Goal: Task Accomplishment & Management: Manage account settings

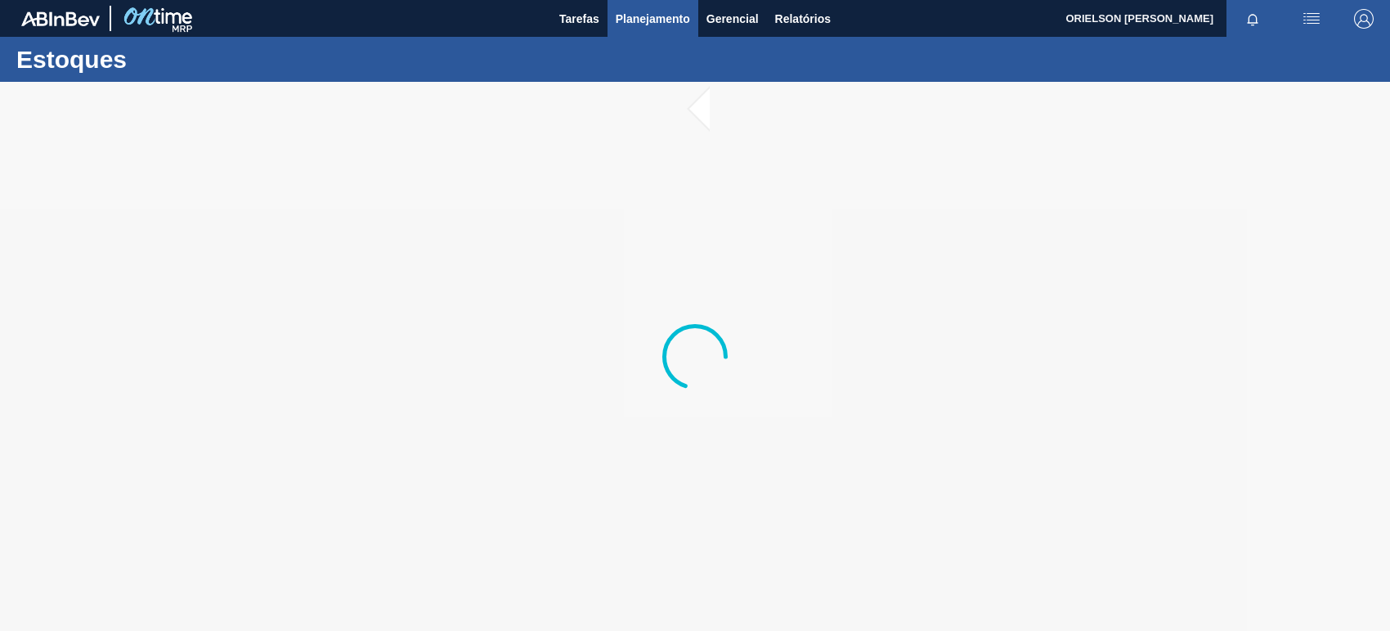
click at [616, 30] on button "Planejamento" at bounding box center [653, 18] width 91 height 37
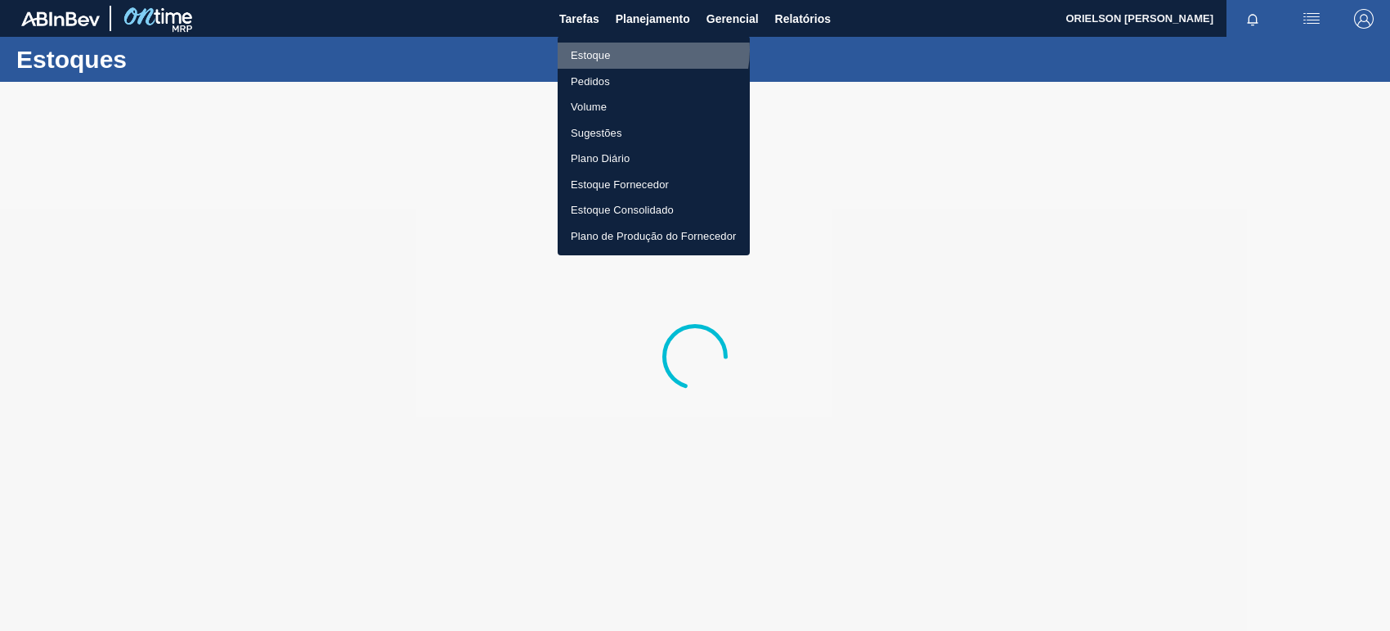
click at [638, 50] on li "Estoque" at bounding box center [654, 56] width 192 height 26
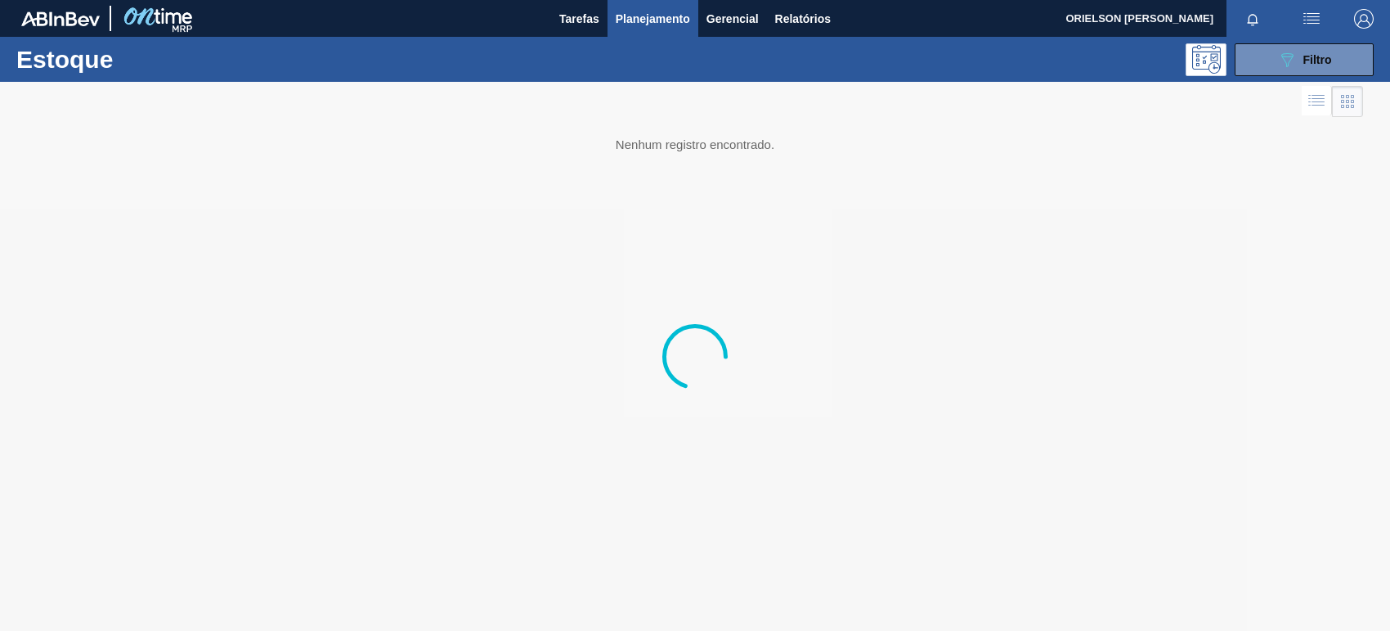
click at [1310, 39] on div "Estoque 089F7B8B-B2A5-4AFE-B5C0-19BA573D28AC Filtro" at bounding box center [695, 59] width 1390 height 45
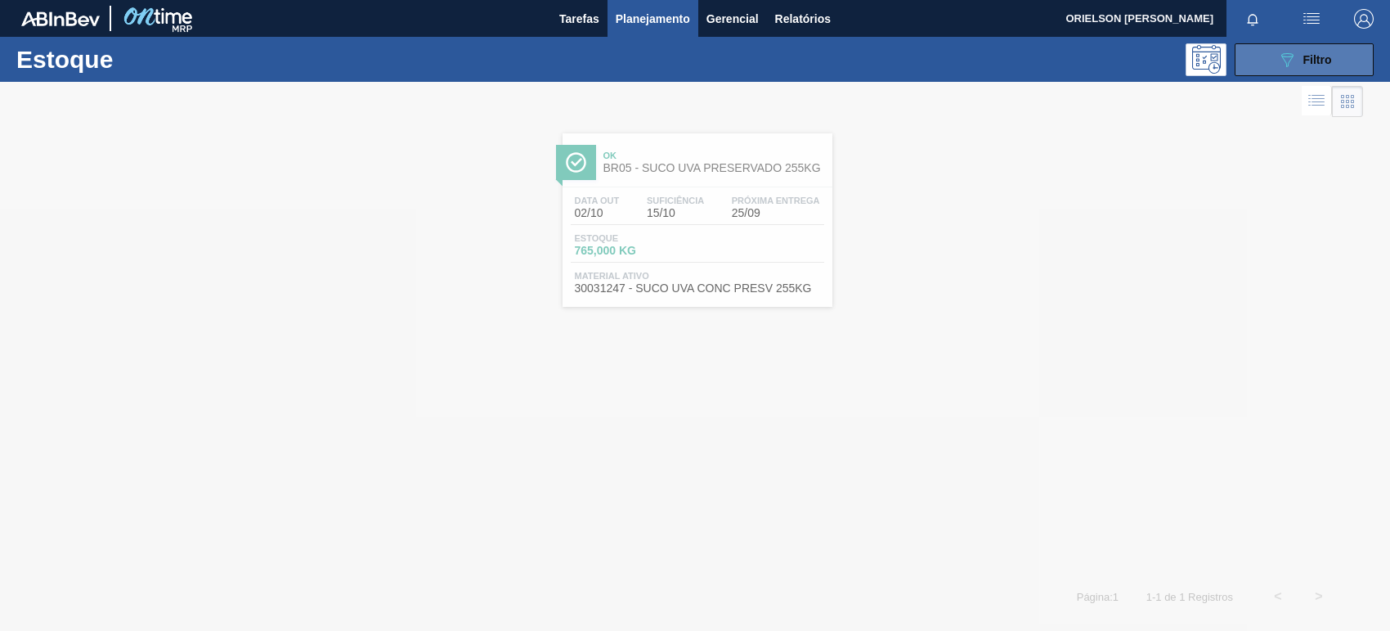
click at [1317, 55] on span "Filtro" at bounding box center [1318, 59] width 29 height 13
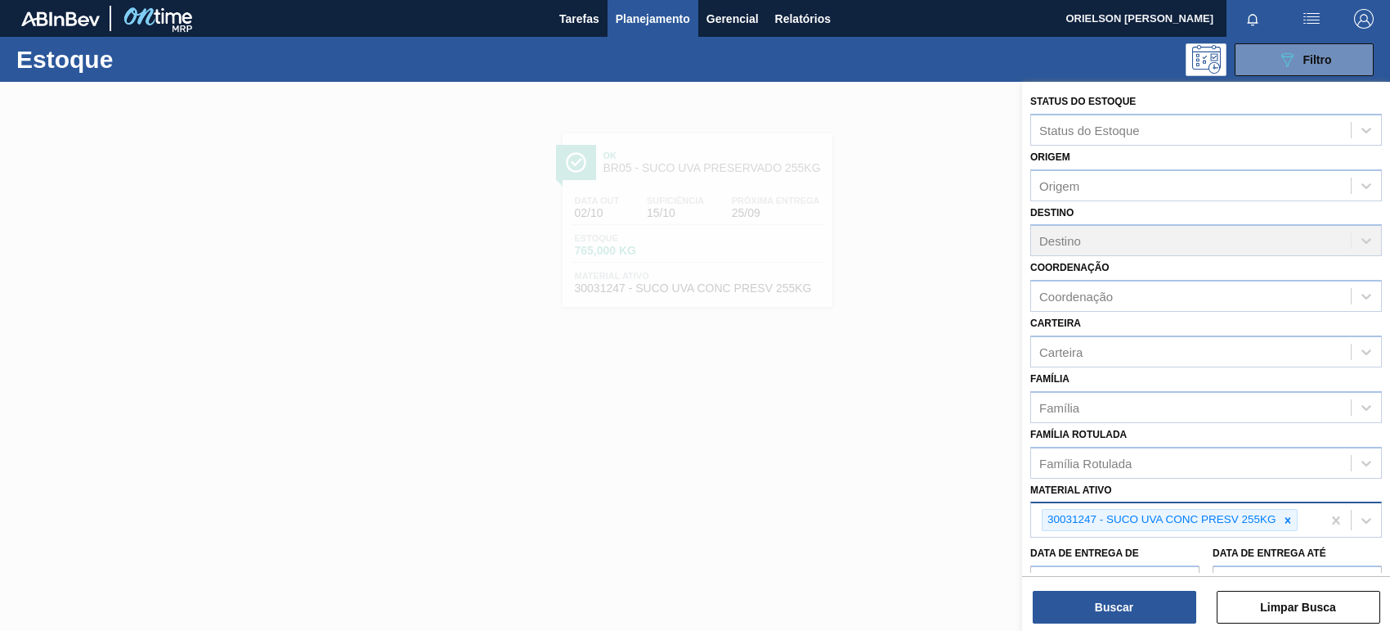
click at [1292, 515] on icon at bounding box center [1287, 519] width 11 height 11
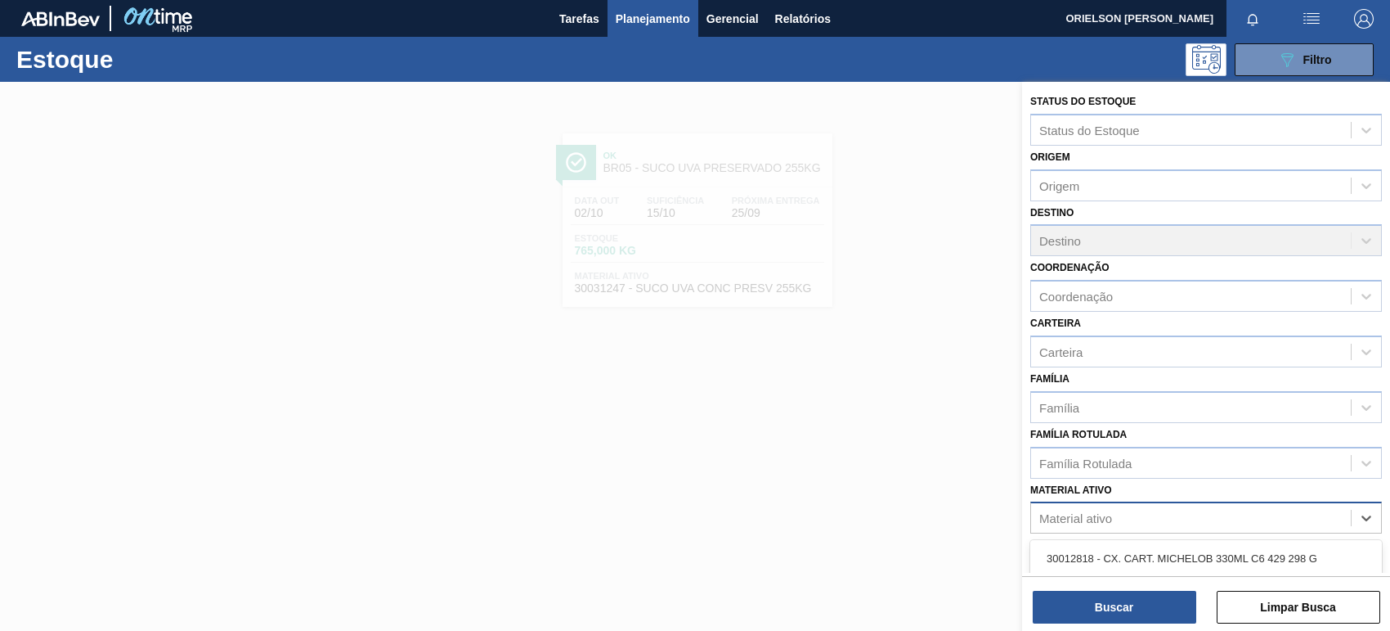
click at [1268, 514] on div "Material ativo" at bounding box center [1191, 518] width 320 height 24
paste ativo "30003547"
type ativo "30003547"
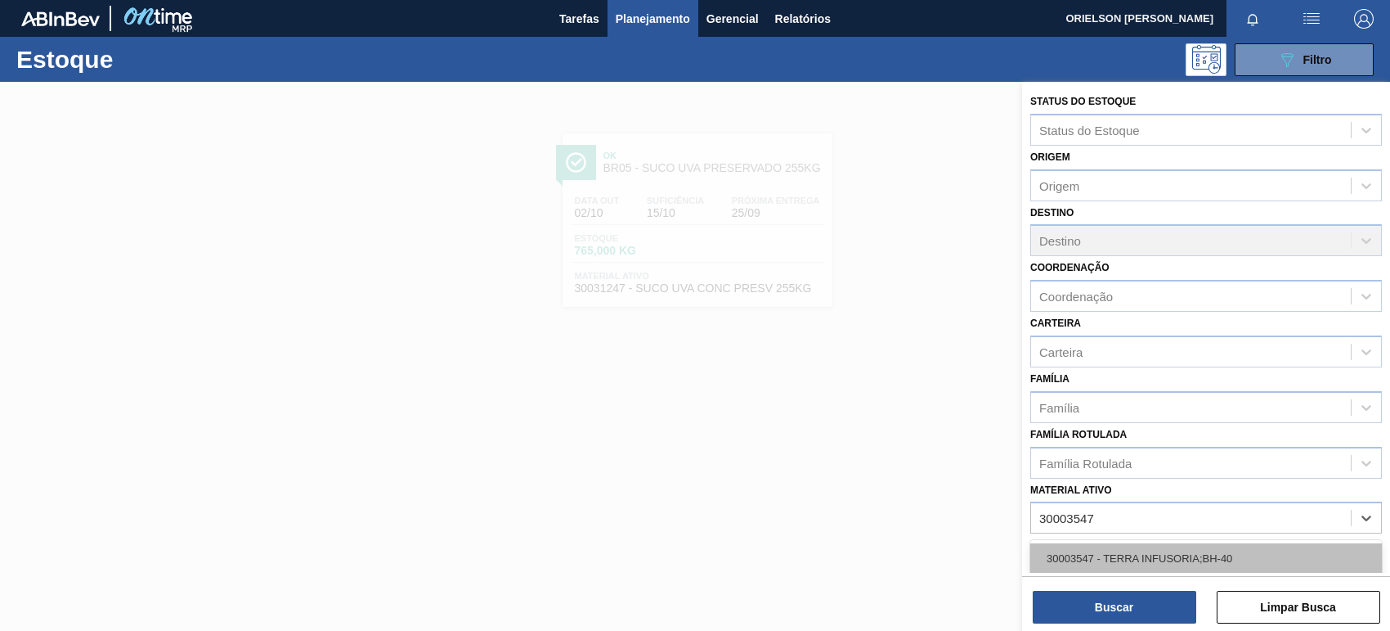
click at [1204, 557] on div "30003547 - TERRA INFUSORIA;BH-40" at bounding box center [1207, 558] width 352 height 30
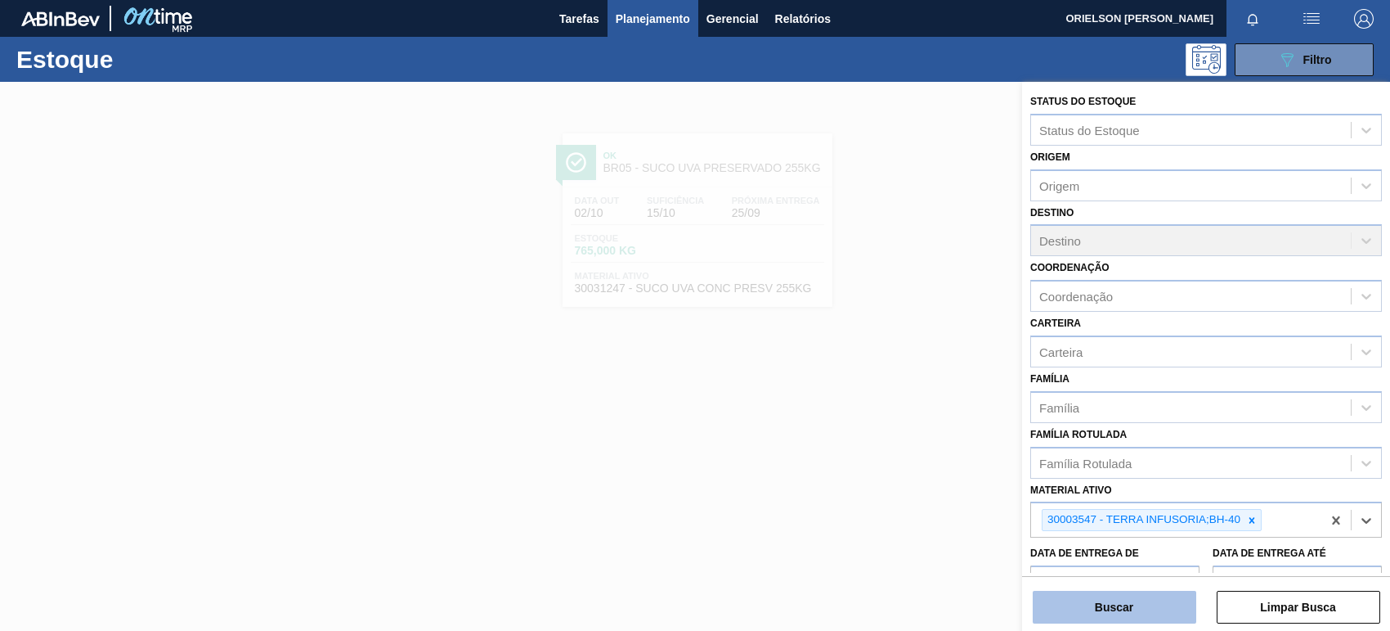
click at [1166, 607] on button "Buscar" at bounding box center [1115, 607] width 164 height 33
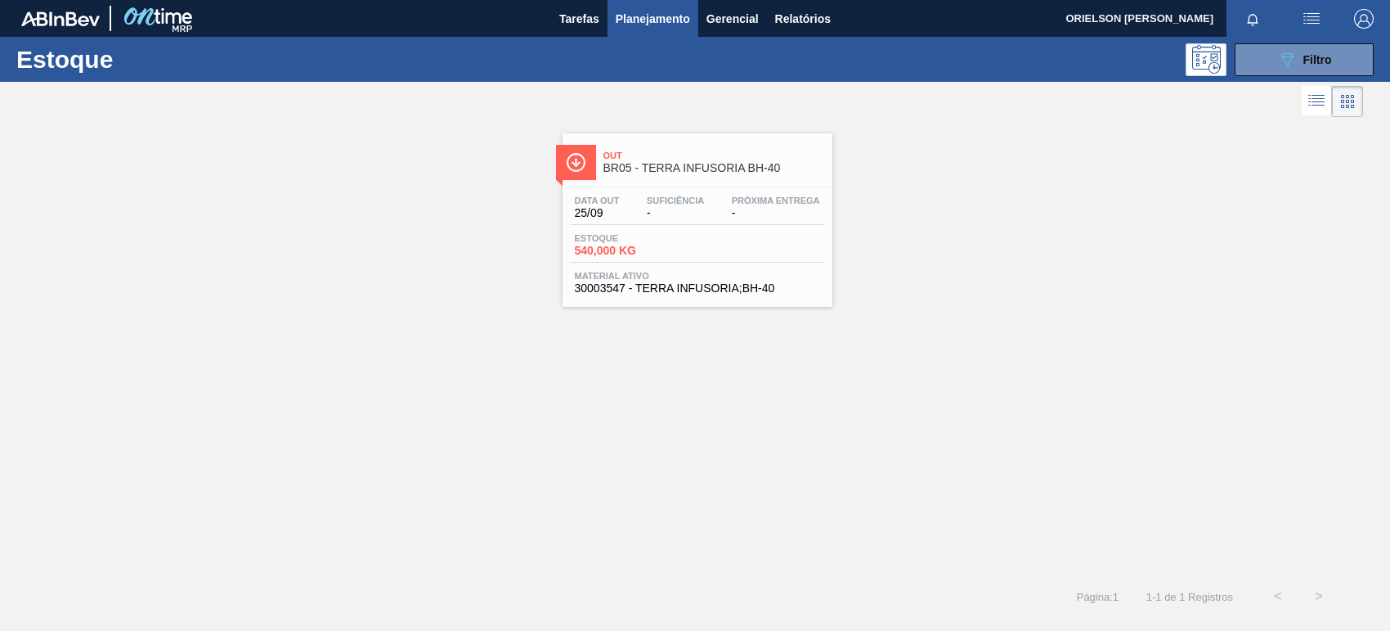
click at [624, 274] on span "Material ativo" at bounding box center [697, 276] width 245 height 10
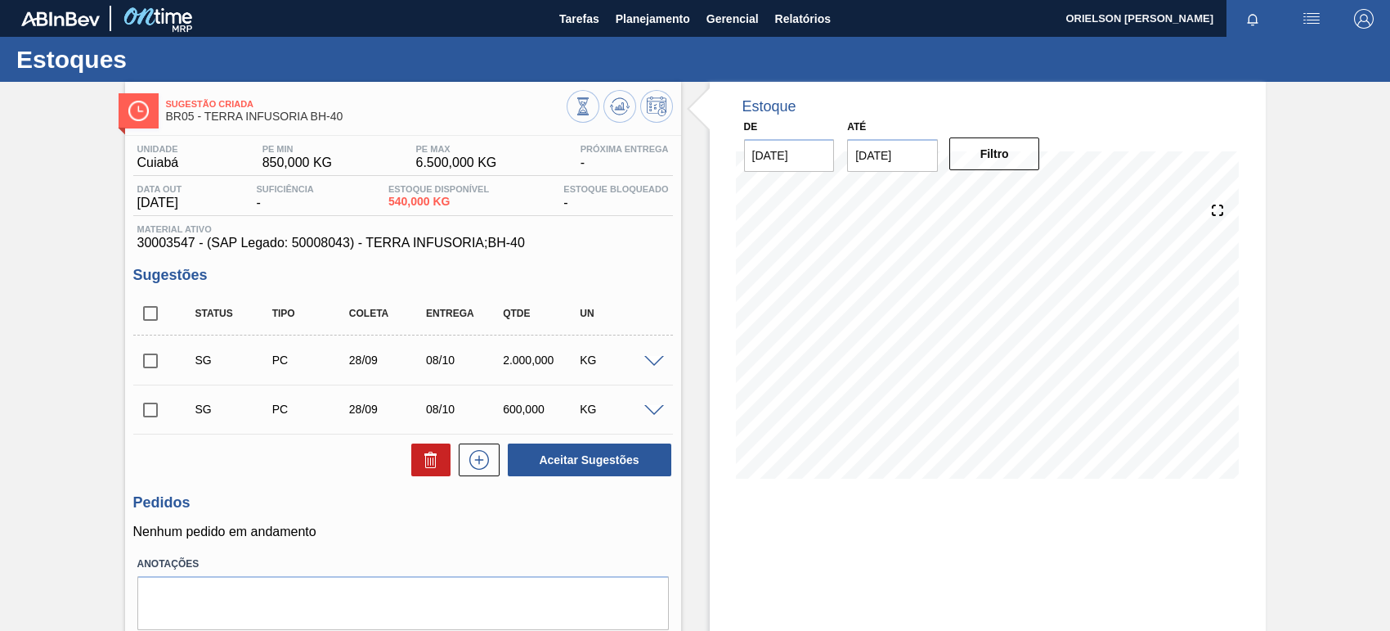
click at [388, 357] on div "28/09" at bounding box center [387, 359] width 85 height 13
click at [251, 376] on div "SG PC 28/09 08/10 2.000,000 KG" at bounding box center [416, 360] width 462 height 33
click at [636, 366] on div "KG" at bounding box center [618, 359] width 85 height 13
click at [647, 361] on span at bounding box center [654, 362] width 20 height 12
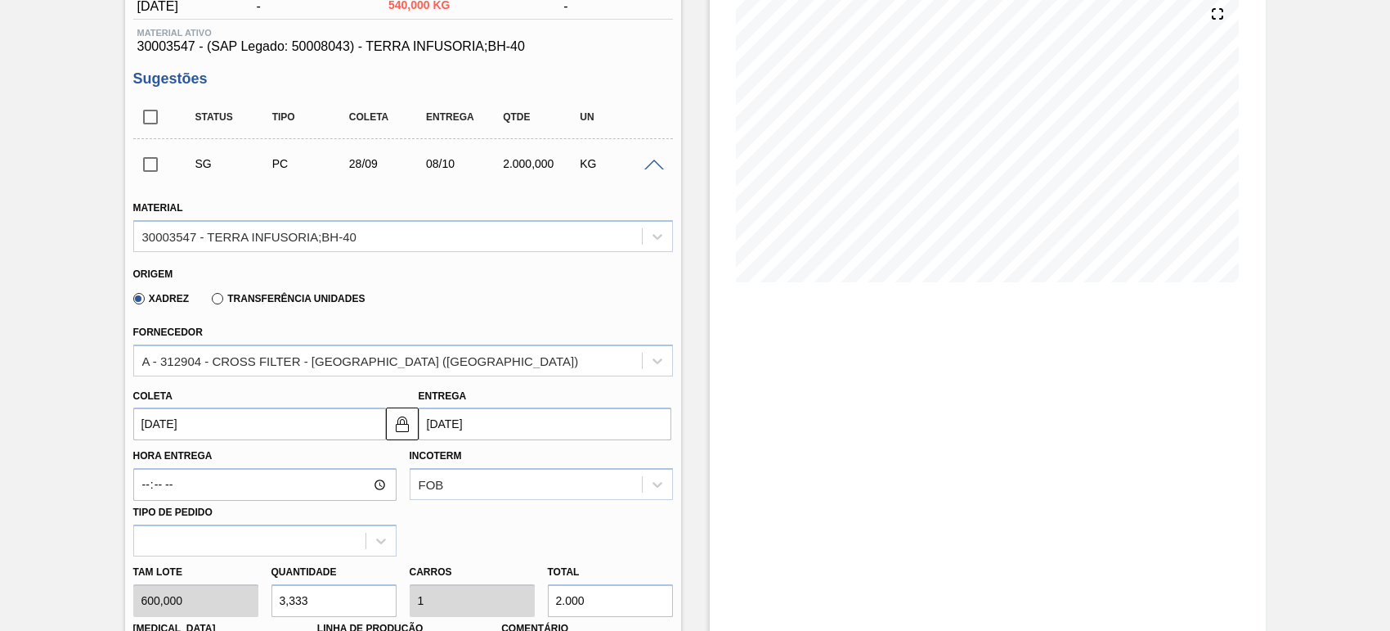
scroll to position [204, 0]
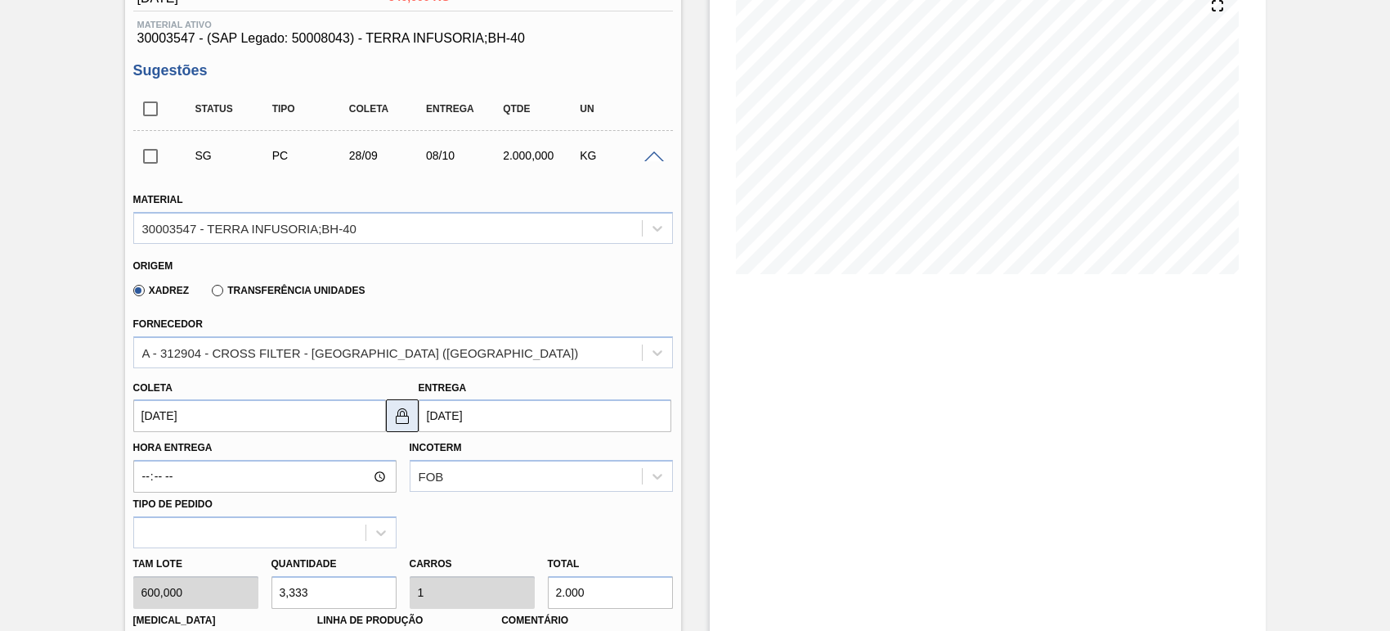
click at [413, 415] on button at bounding box center [402, 415] width 33 height 33
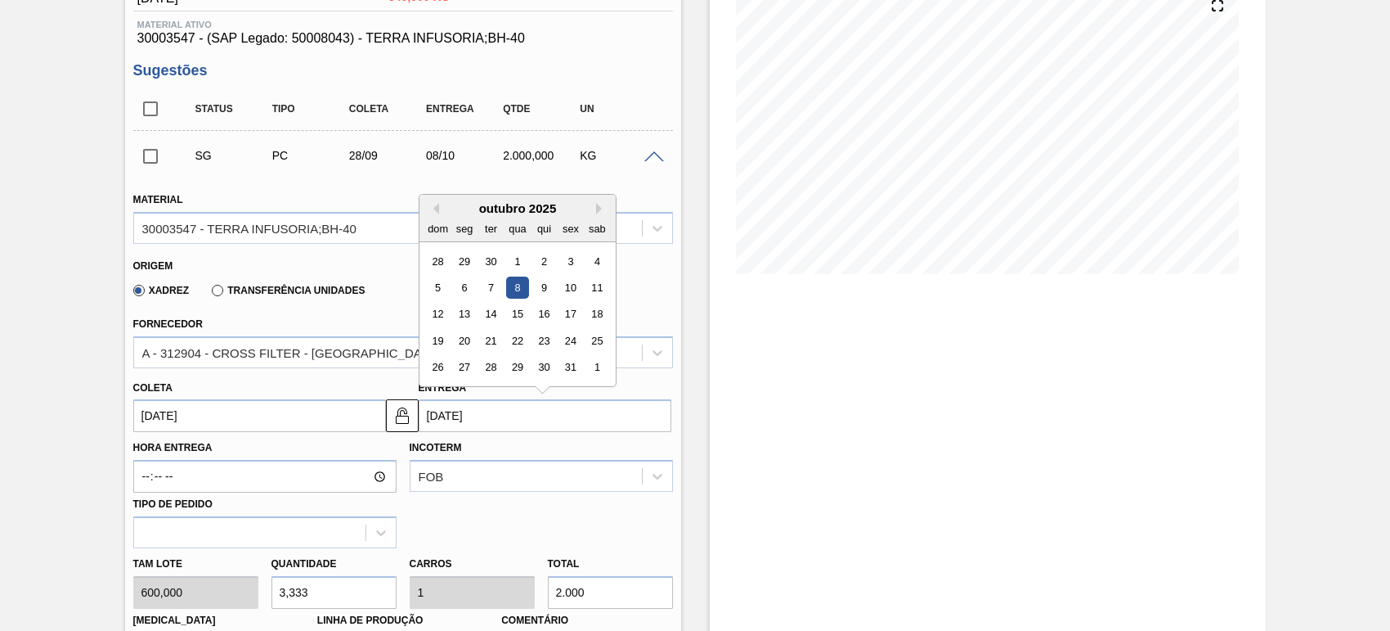
drag, startPoint x: 436, startPoint y: 420, endPoint x: 424, endPoint y: 420, distance: 12.3
click at [424, 420] on input "[DATE]" at bounding box center [545, 415] width 253 height 33
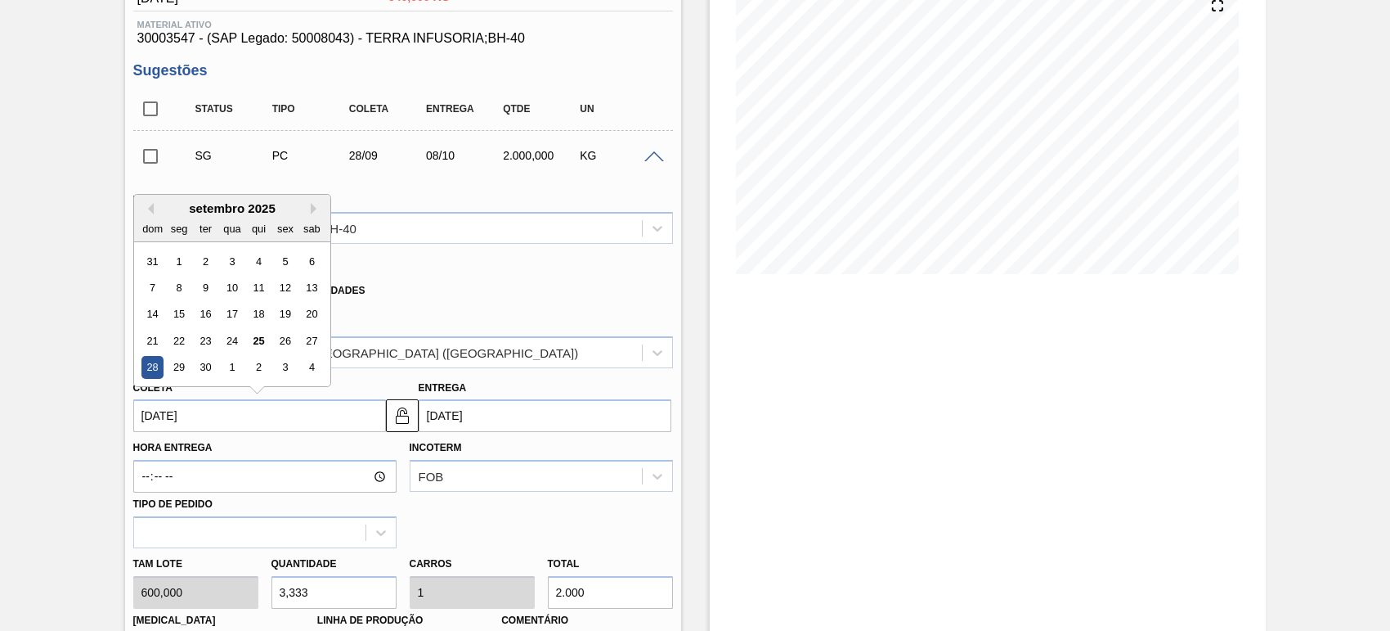
click at [214, 417] on input "[DATE]" at bounding box center [259, 415] width 253 height 33
drag, startPoint x: 151, startPoint y: 421, endPoint x: 120, endPoint y: 425, distance: 31.3
click at [127, 421] on div "Coleta 28/09/2025 Previous Month Next Month setembro 2025 dom seg ter qua qui s…" at bounding box center [256, 404] width 259 height 56
type input "26/09/2025"
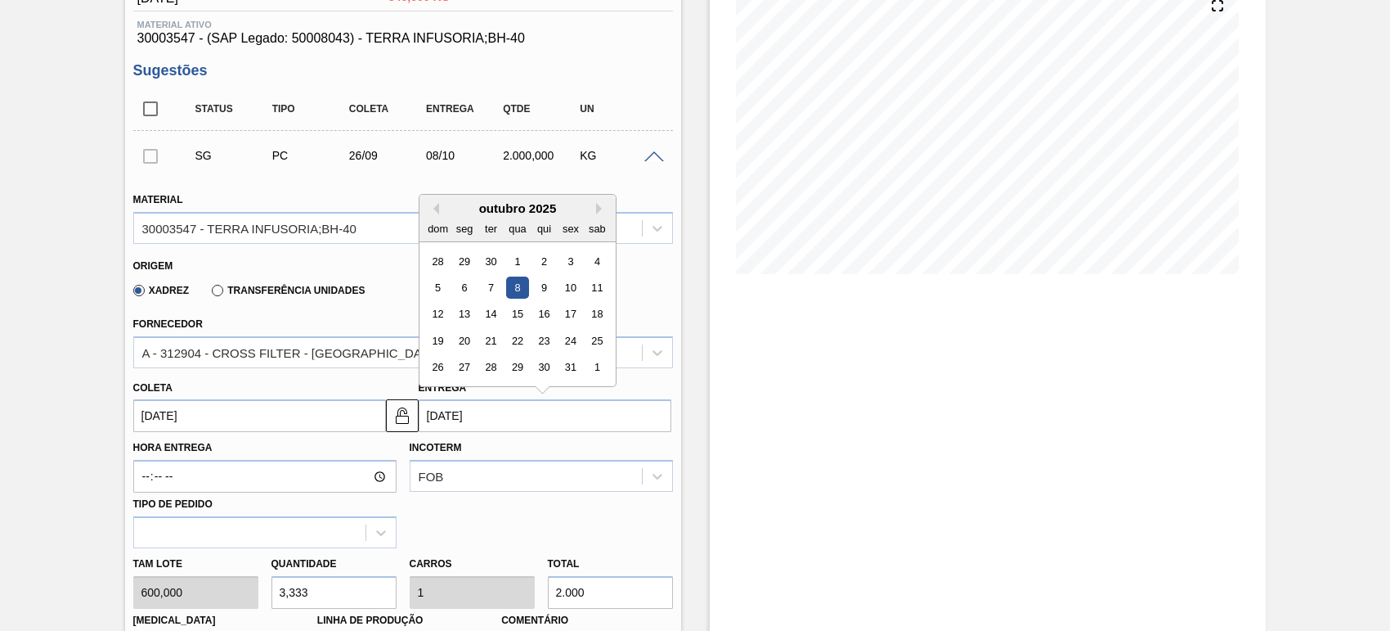
drag, startPoint x: 438, startPoint y: 426, endPoint x: 424, endPoint y: 426, distance: 14.7
click at [424, 426] on input "[DATE]" at bounding box center [545, 415] width 253 height 33
click at [446, 414] on input "28/10/2025" at bounding box center [545, 415] width 253 height 33
type input "[DATE]"
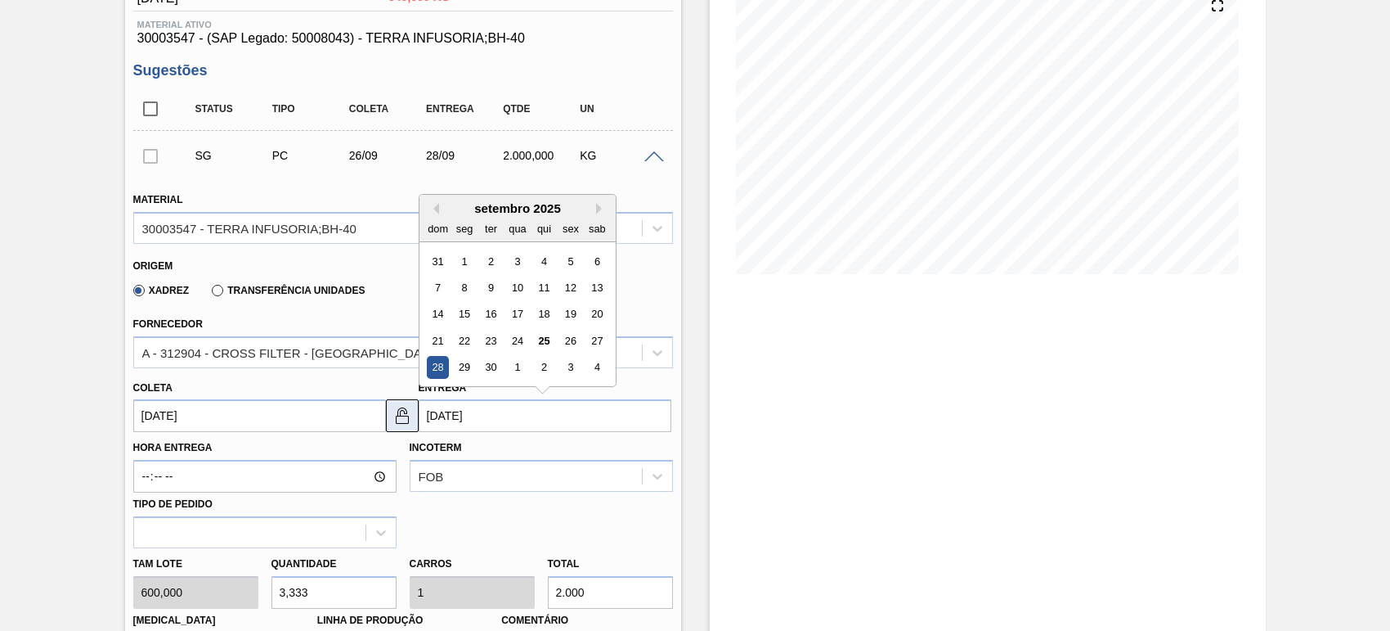
click at [395, 420] on img at bounding box center [403, 416] width 20 height 20
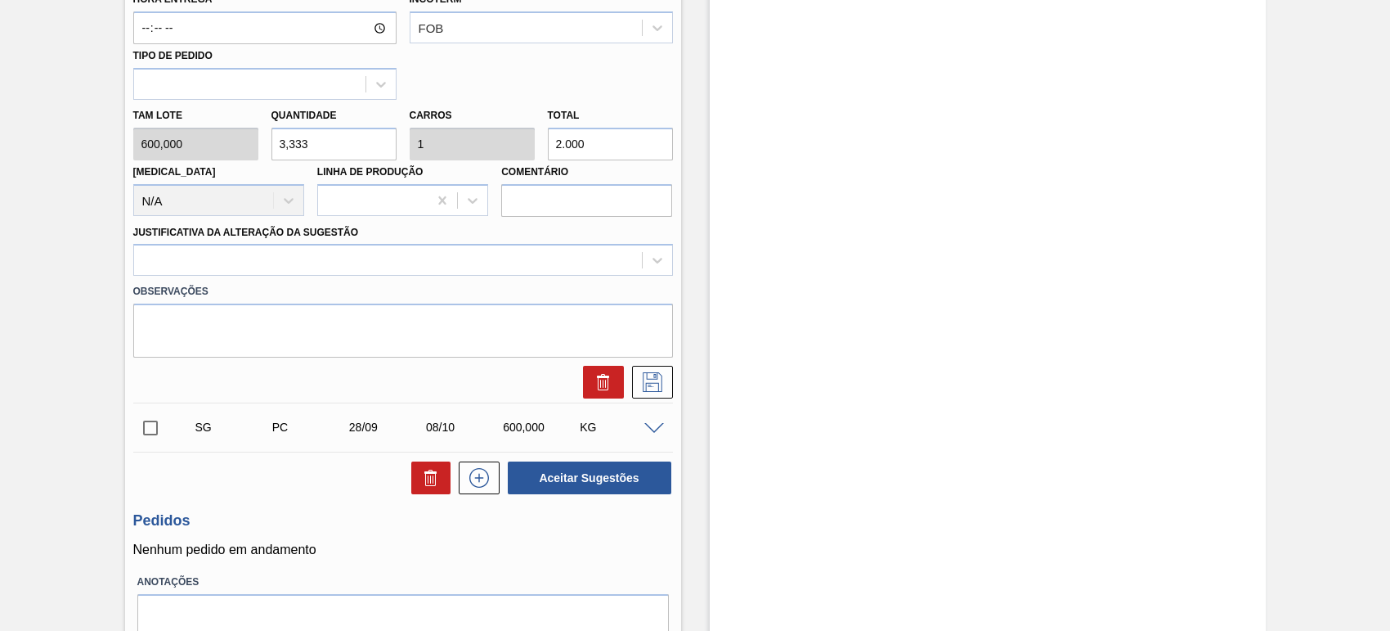
scroll to position [716, 0]
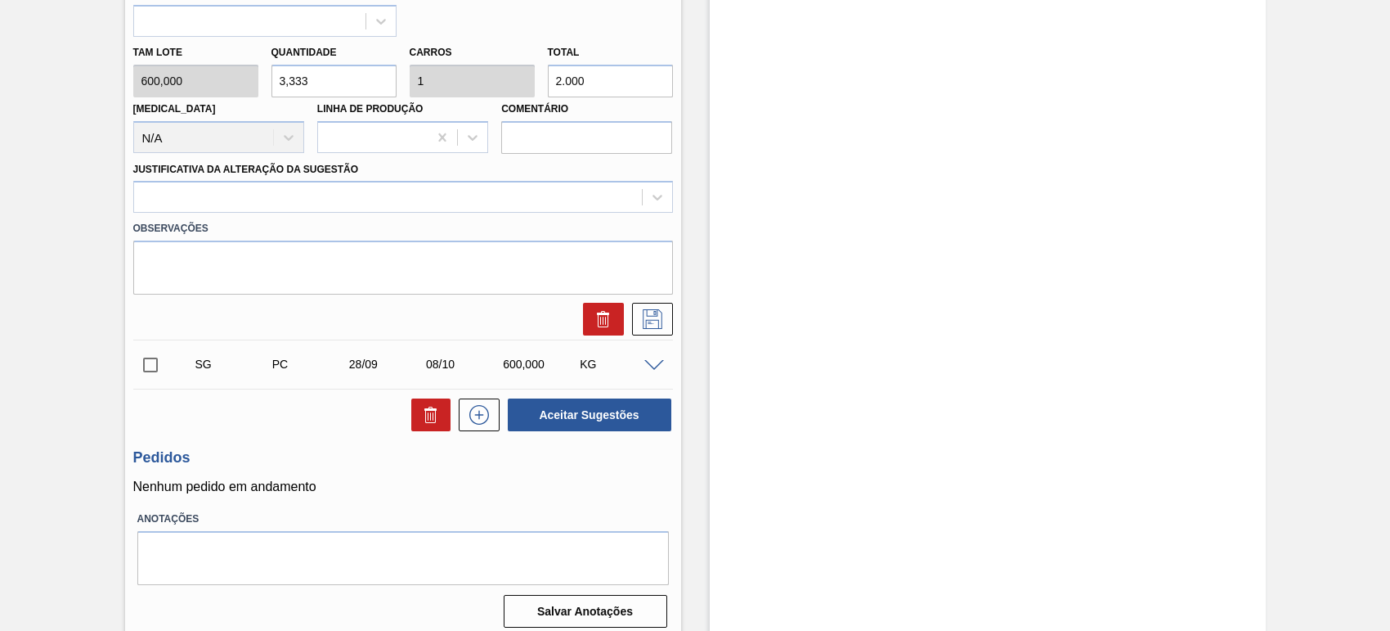
drag, startPoint x: 615, startPoint y: 420, endPoint x: 623, endPoint y: 475, distance: 56.2
click at [622, 476] on div "Unidade Cuiabá PE MIN 850,000 KG PE MAX 6.500,000 KG Próxima Entrega - Data out…" at bounding box center [403, 26] width 556 height 1213
click at [662, 323] on icon at bounding box center [653, 319] width 26 height 20
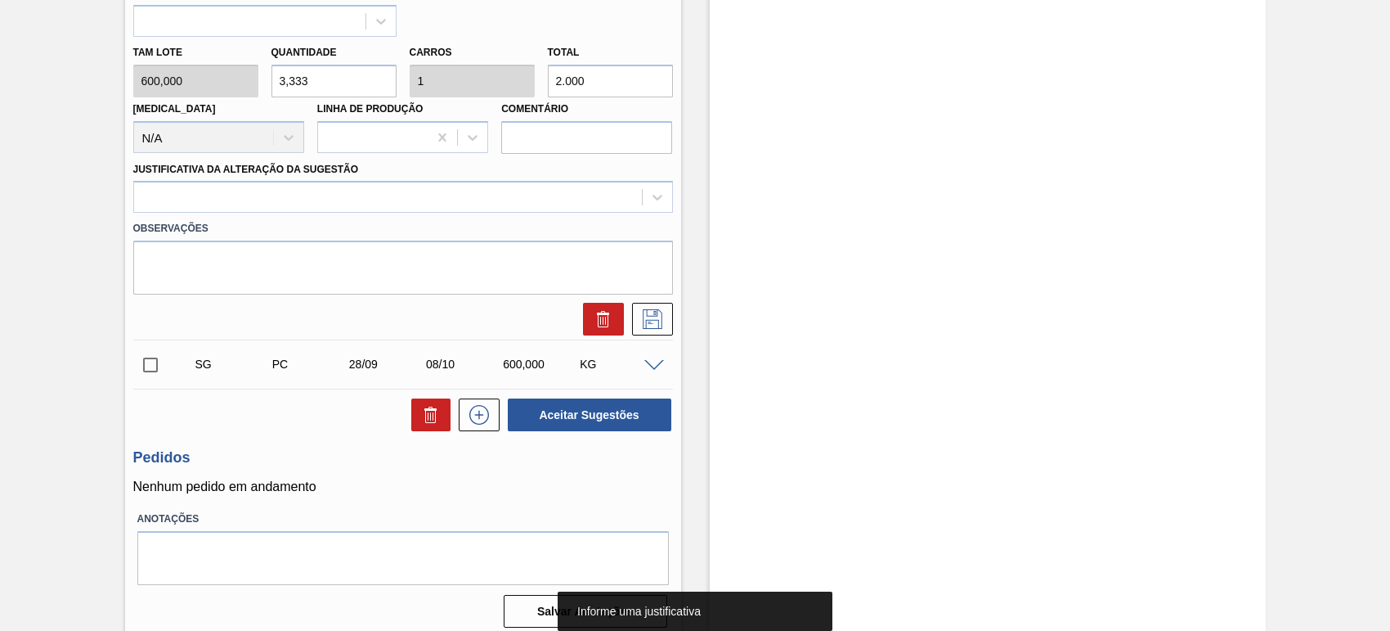
scroll to position [613, 0]
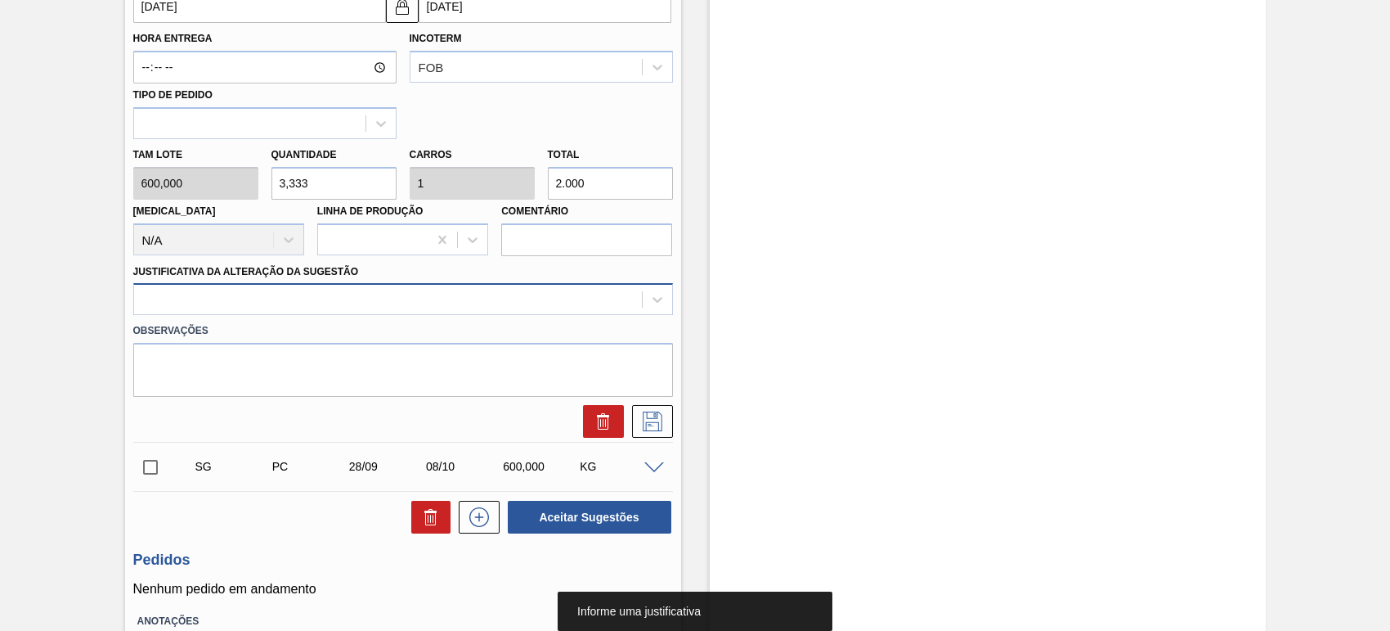
click at [218, 292] on div at bounding box center [388, 300] width 508 height 24
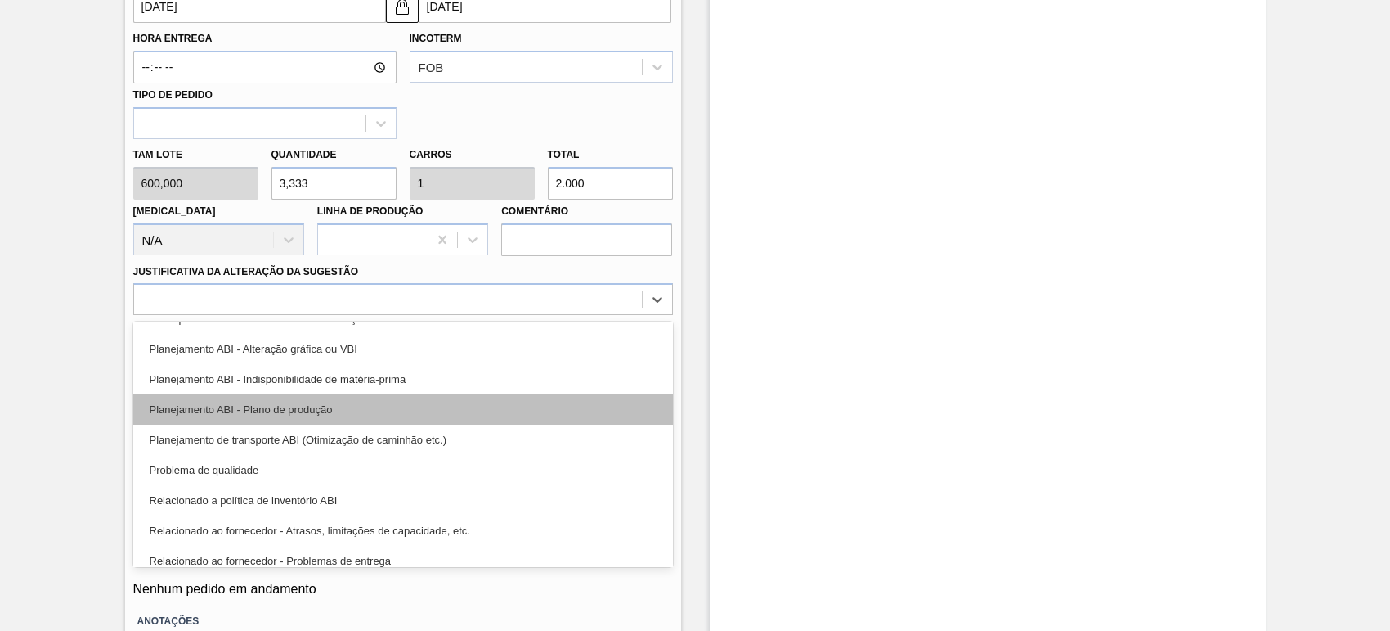
scroll to position [101, 0]
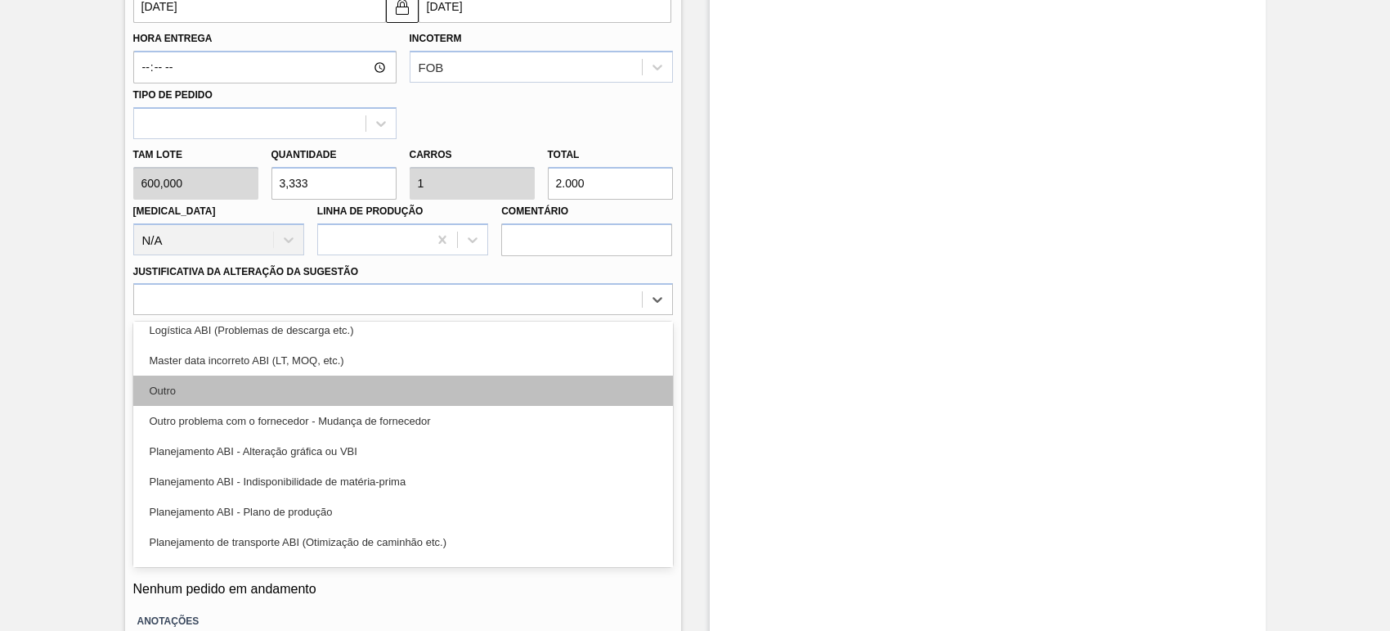
click at [348, 381] on div "Outro" at bounding box center [403, 390] width 540 height 30
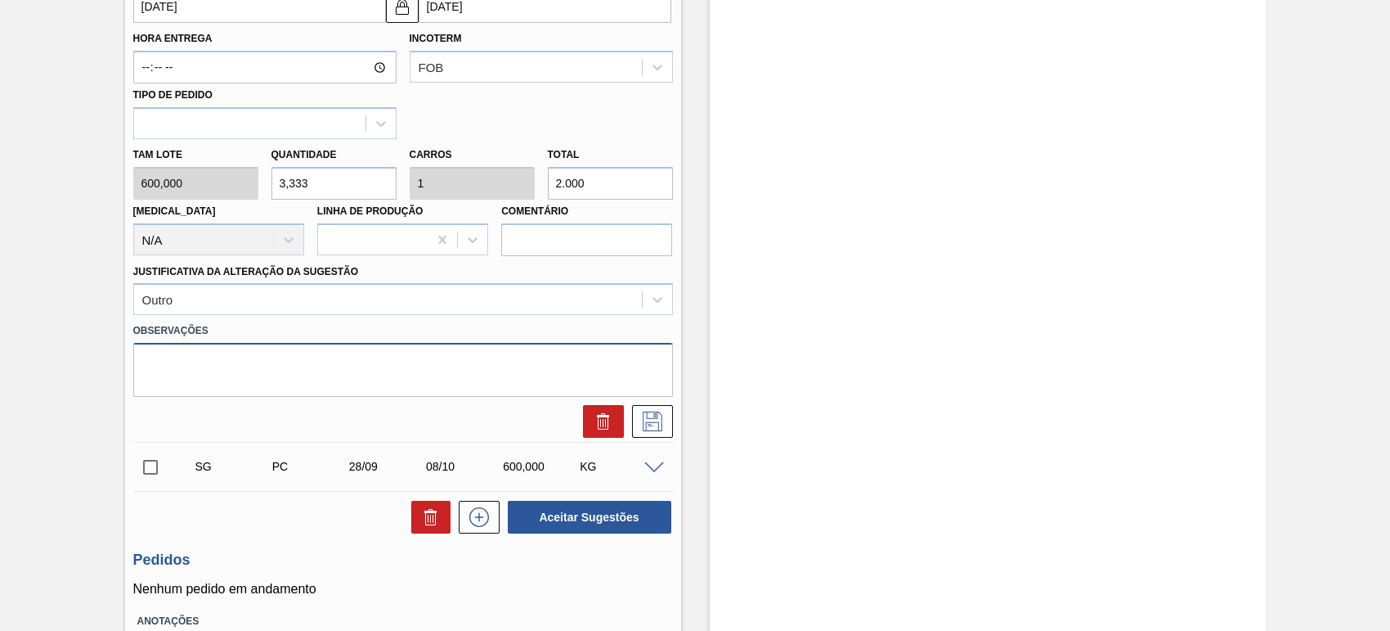
click at [326, 374] on textarea at bounding box center [403, 370] width 540 height 54
click at [321, 376] on textarea at bounding box center [403, 370] width 540 height 54
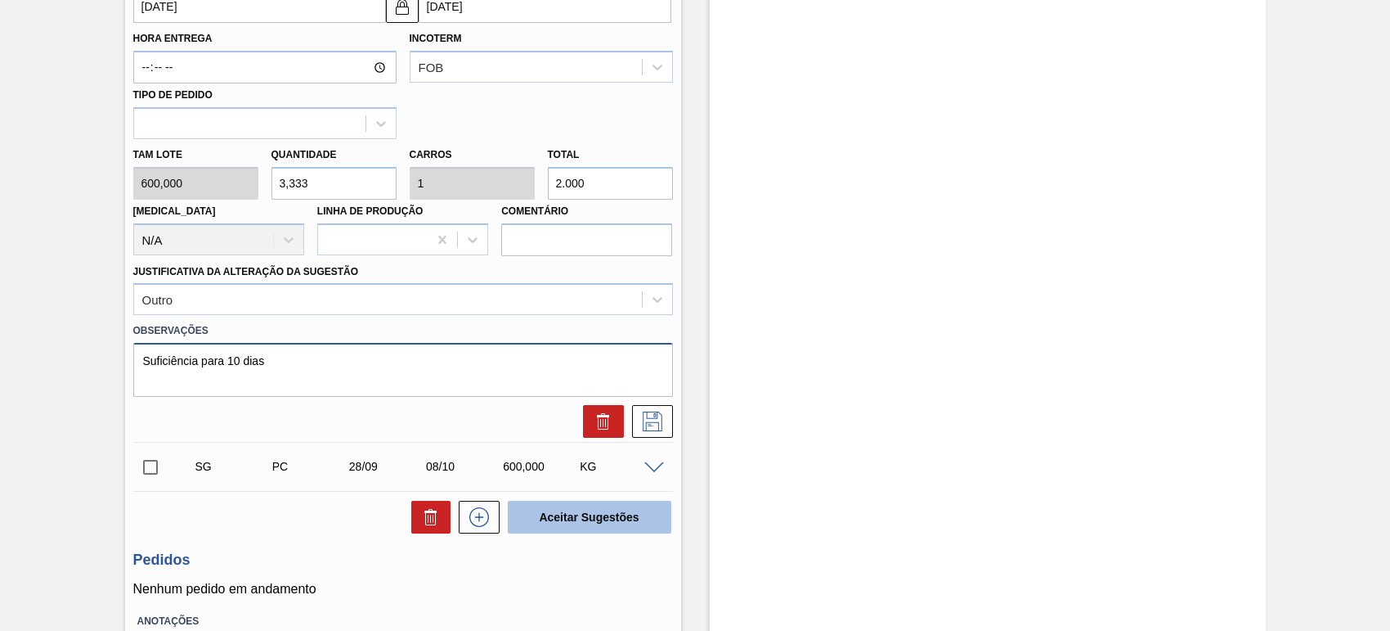
type textarea "Suficiência para 10 dias"
click at [608, 511] on button "Aceitar Sugestões" at bounding box center [590, 517] width 164 height 33
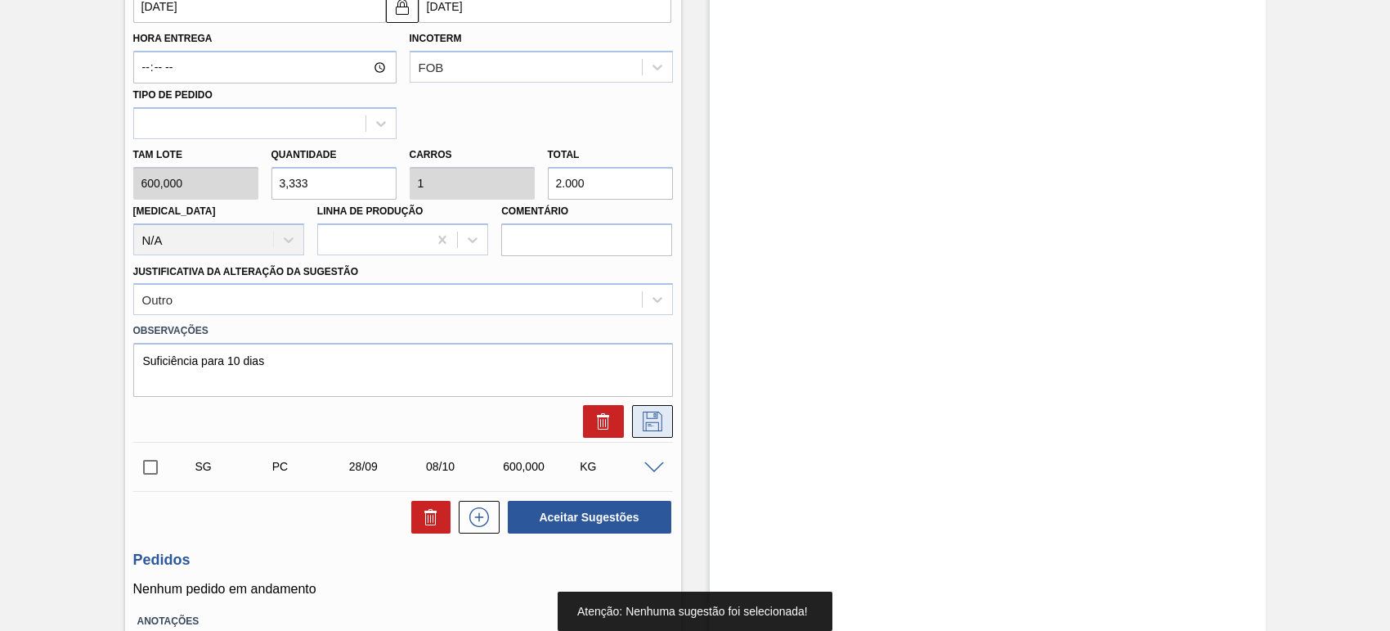
click at [669, 417] on button at bounding box center [652, 421] width 41 height 33
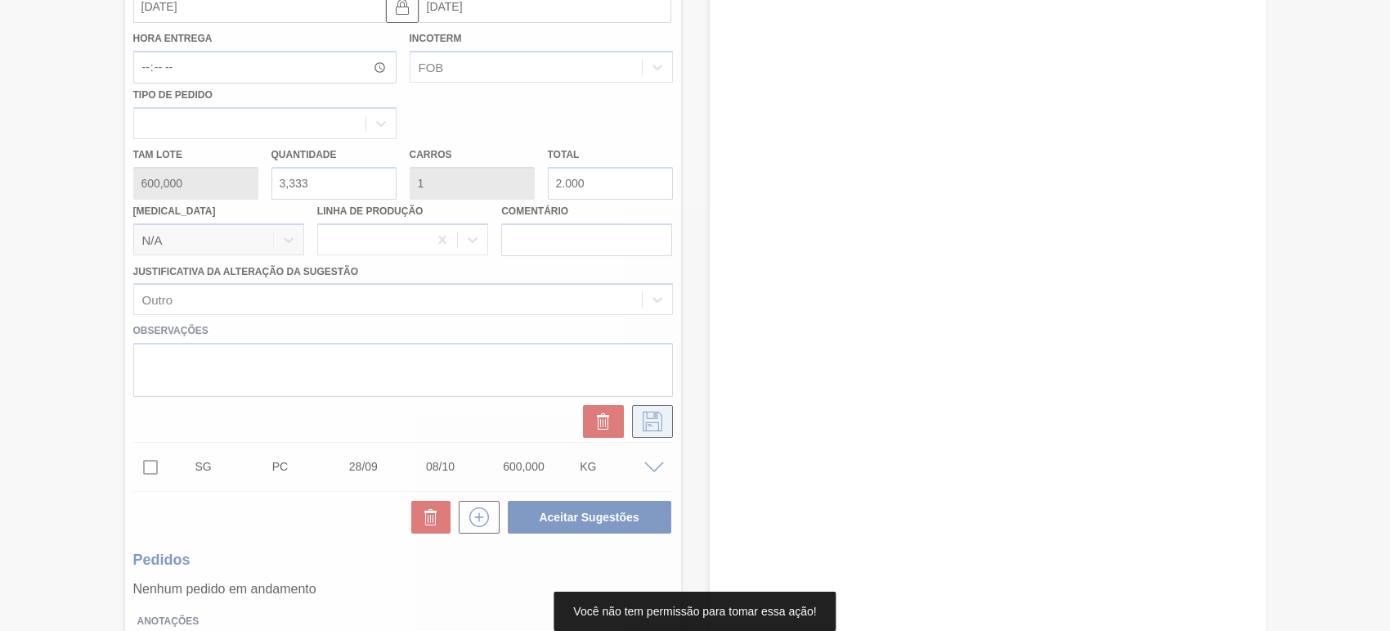
type input "[DATE]"
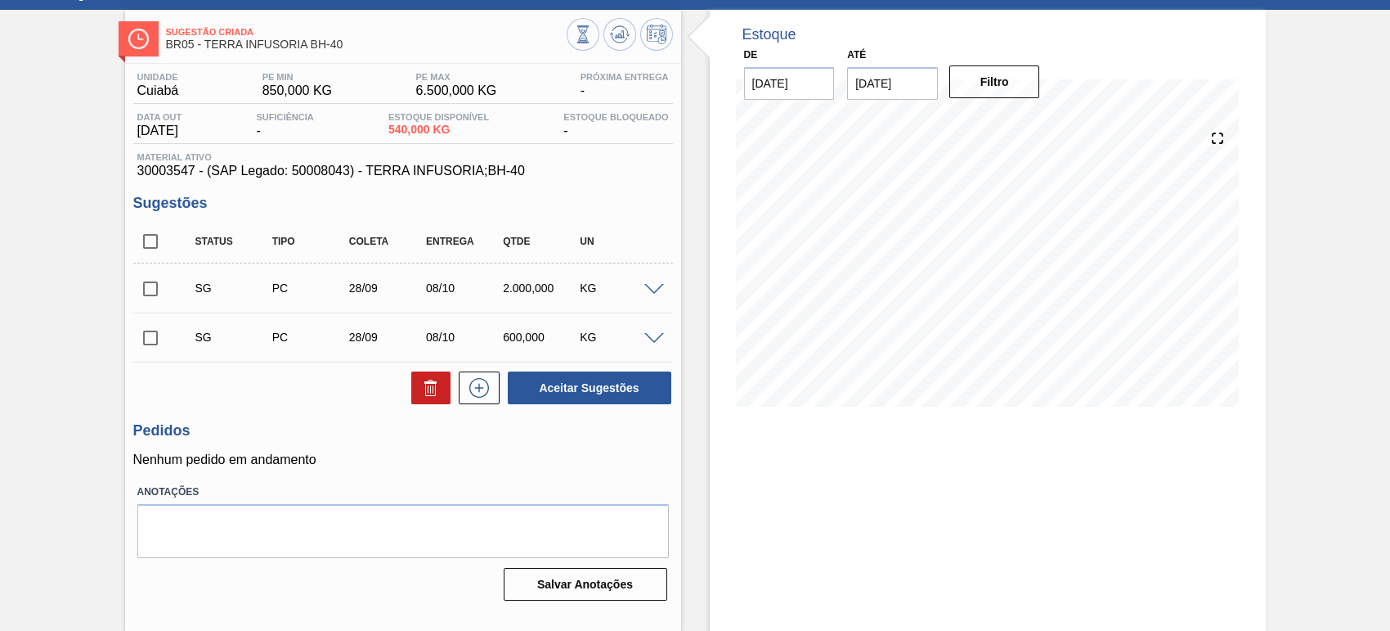
click at [649, 290] on span at bounding box center [654, 290] width 20 height 12
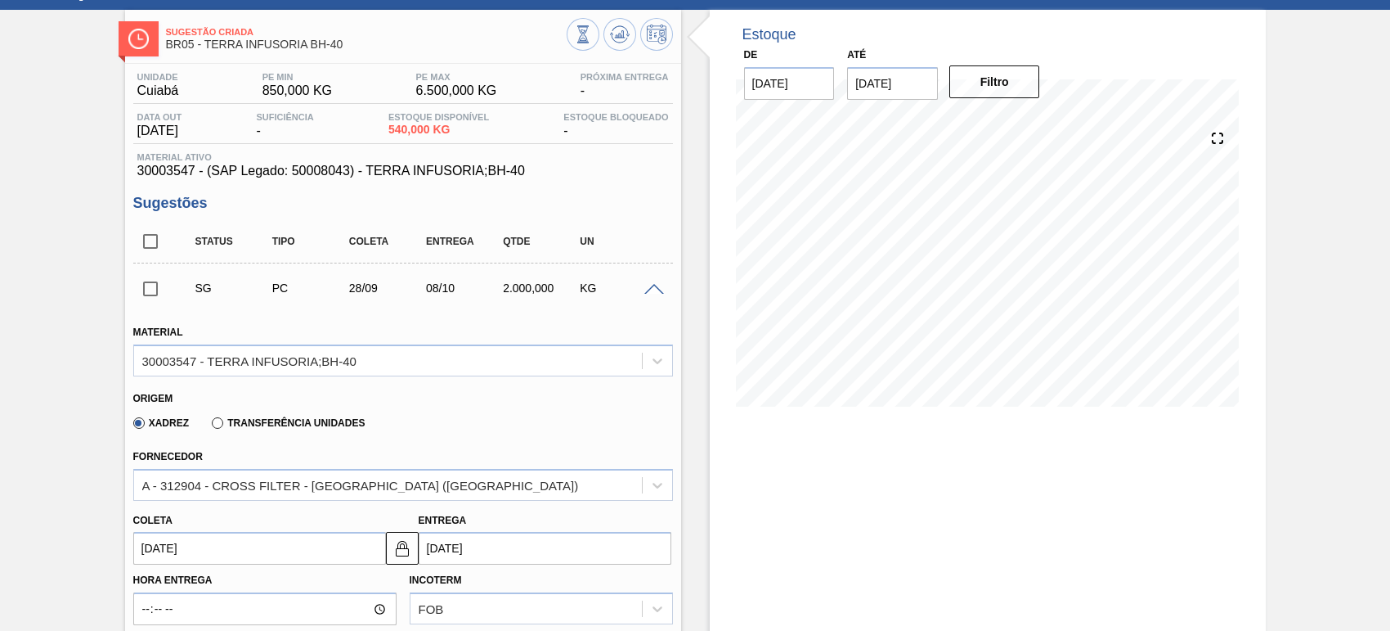
click at [513, 284] on div "2.000,000" at bounding box center [541, 287] width 85 height 13
click at [390, 284] on div "28/09" at bounding box center [387, 287] width 85 height 13
click at [173, 291] on span at bounding box center [180, 288] width 24 height 33
click at [160, 291] on input "checkbox" at bounding box center [150, 289] width 34 height 34
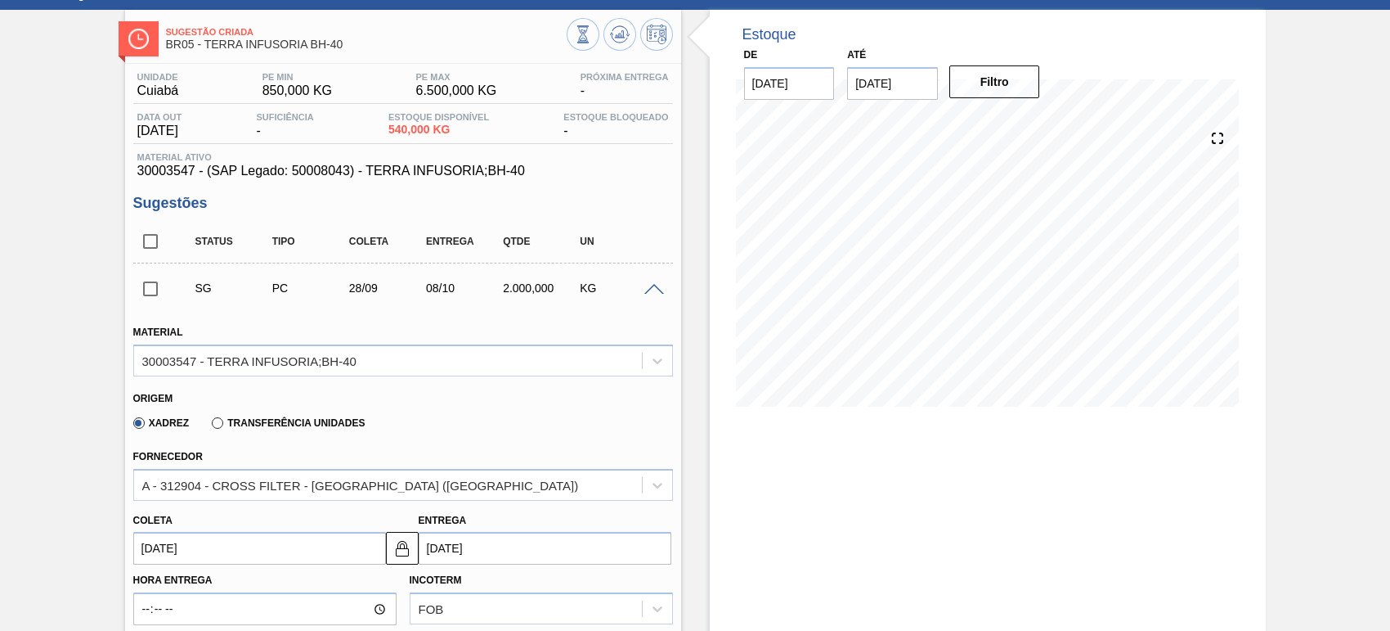
checkbox input "true"
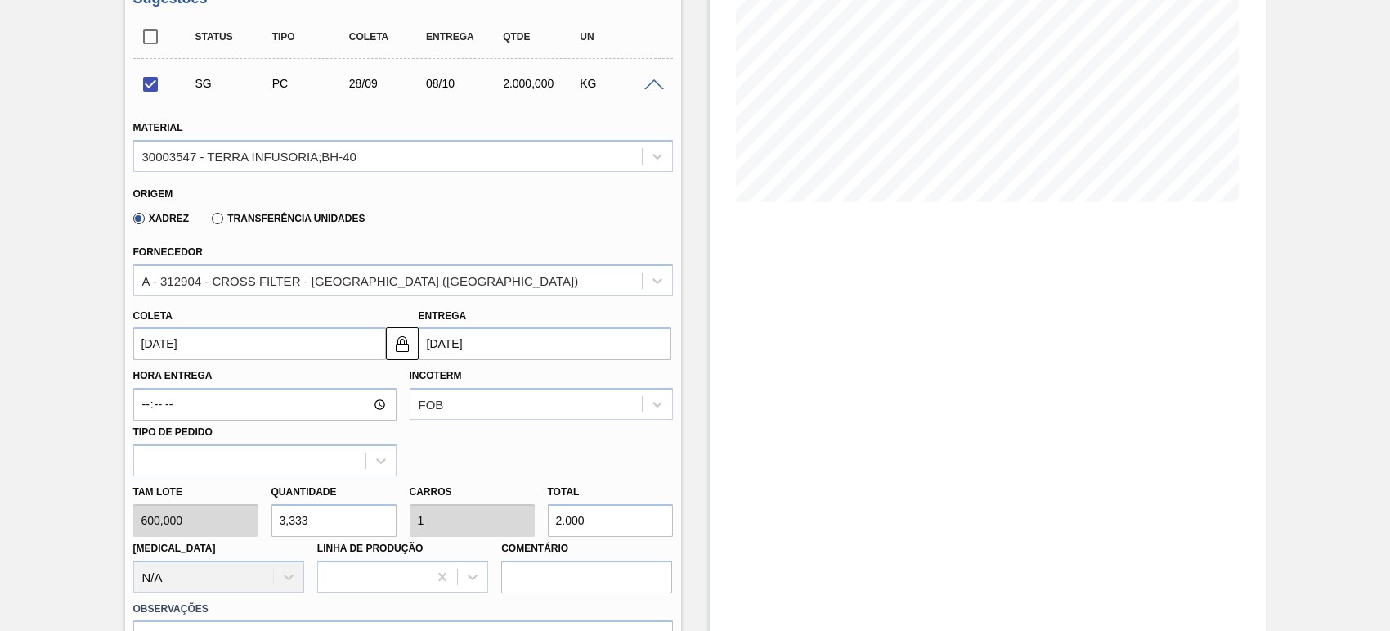
scroll to position [379, 0]
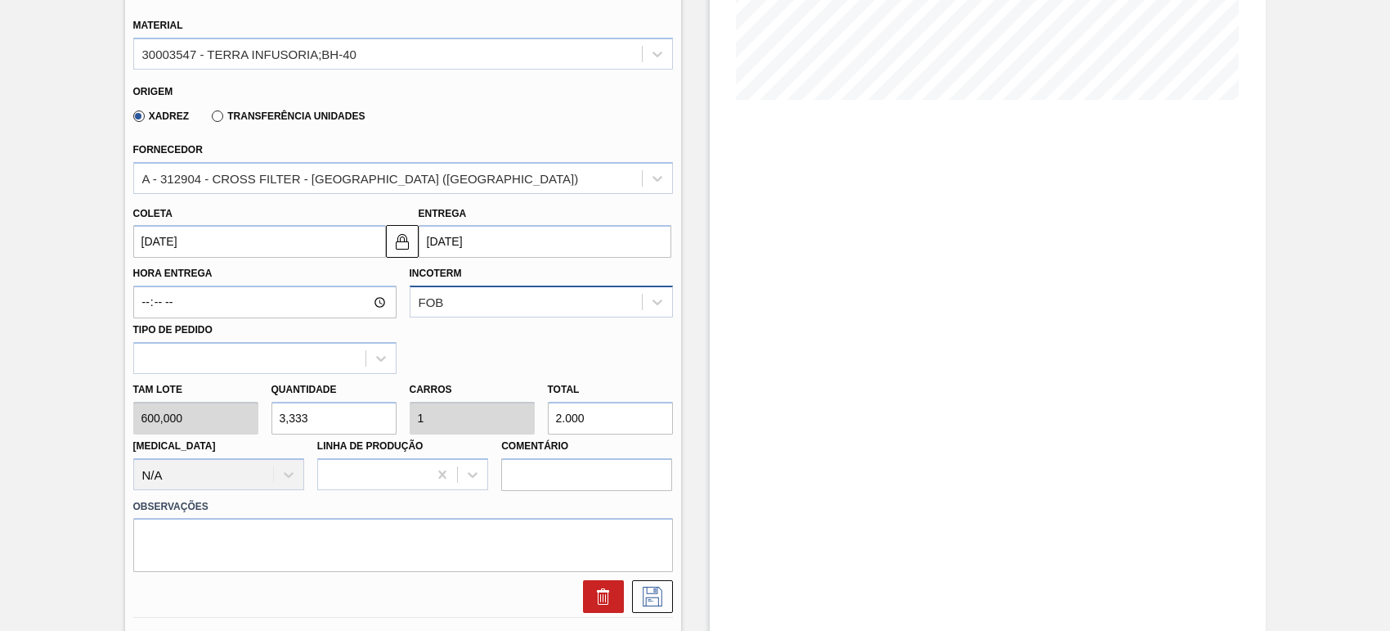
click at [595, 305] on div "FOB" at bounding box center [526, 302] width 231 height 24
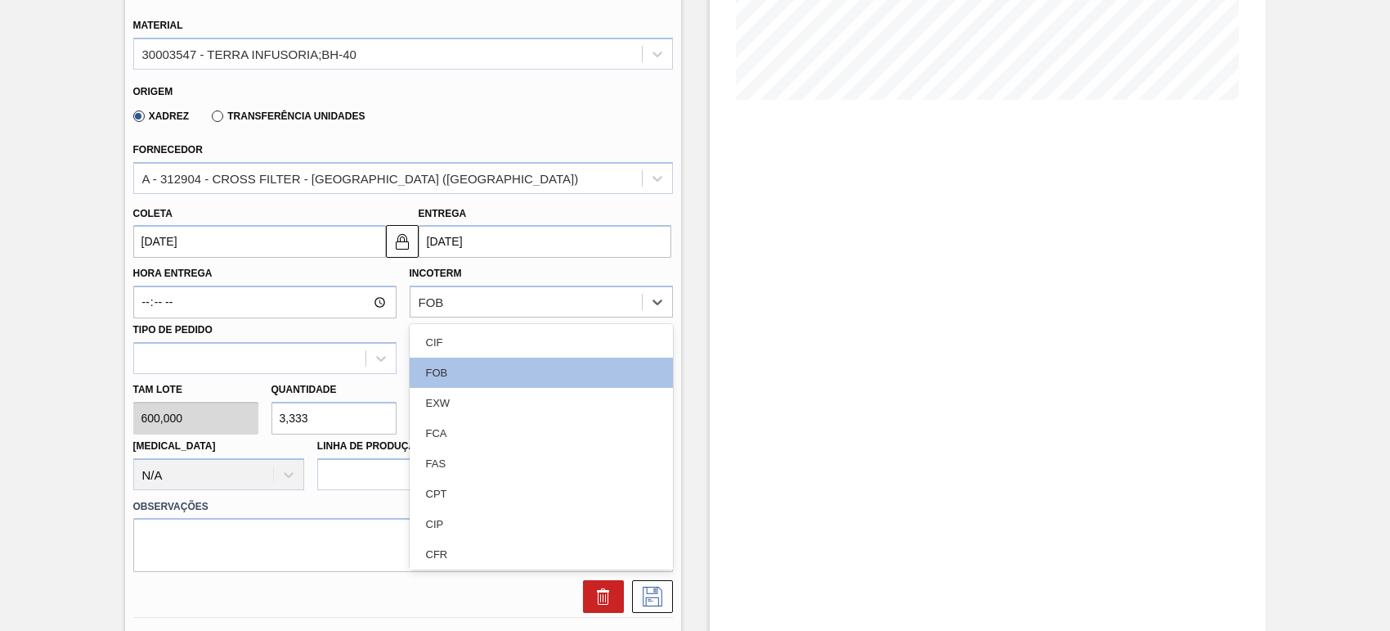
scroll to position [668, 0]
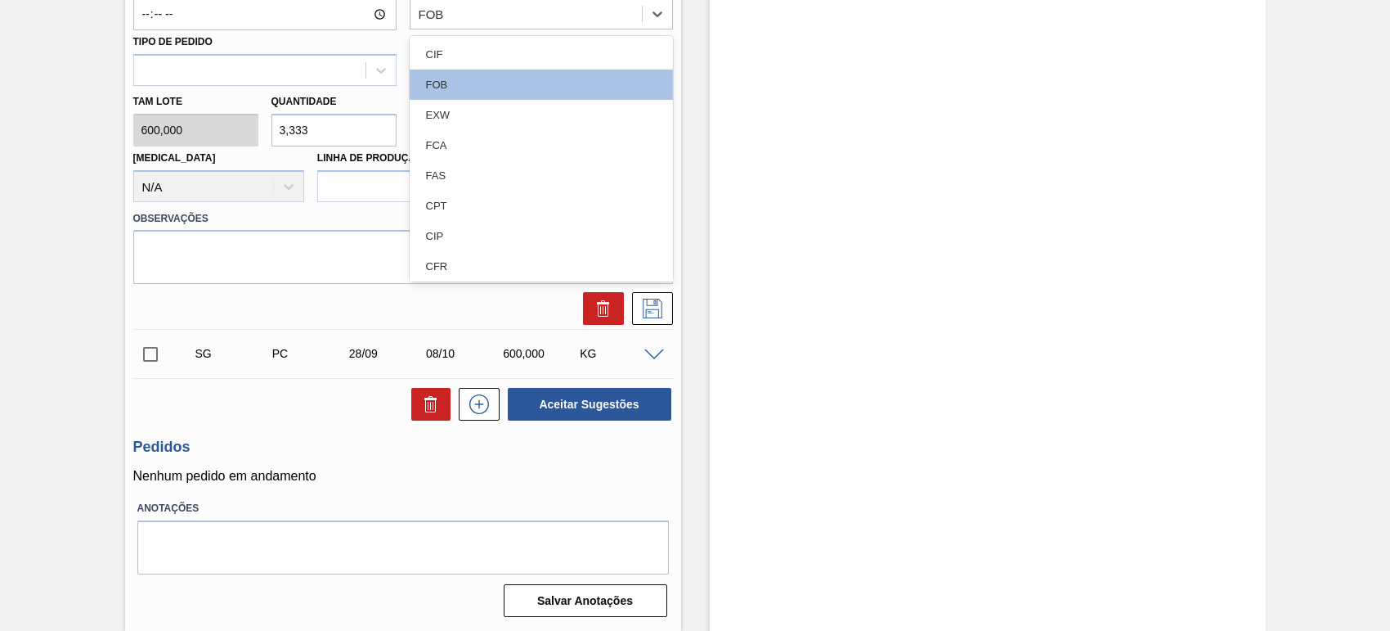
click at [18, 312] on div "Sugestão Criada BR05 - TERRA INFUSORIA BH-40 Unidade Cuiabá PE MIN 850,000 KG P…" at bounding box center [695, 22] width 1390 height 1215
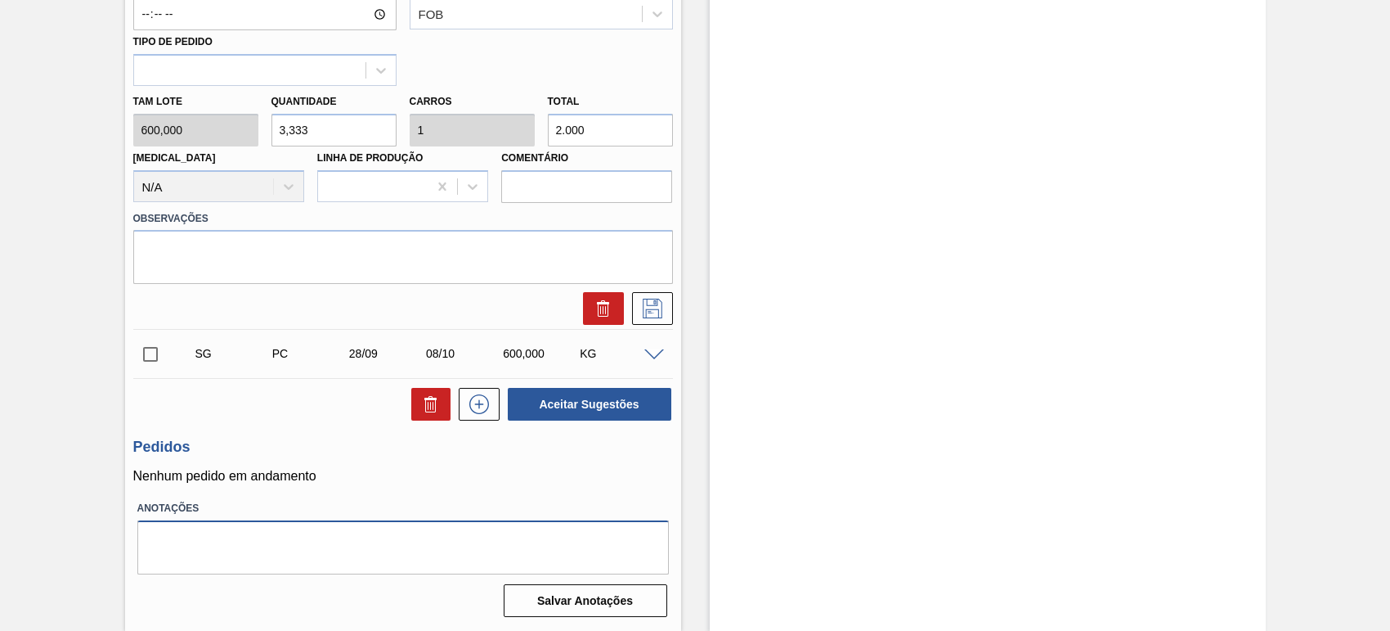
click at [218, 550] on textarea at bounding box center [403, 547] width 532 height 54
type textarea "Suficiência apenas para 10 [PERSON_NAME]."
click at [526, 590] on button "Salvar Anotações" at bounding box center [586, 600] width 164 height 33
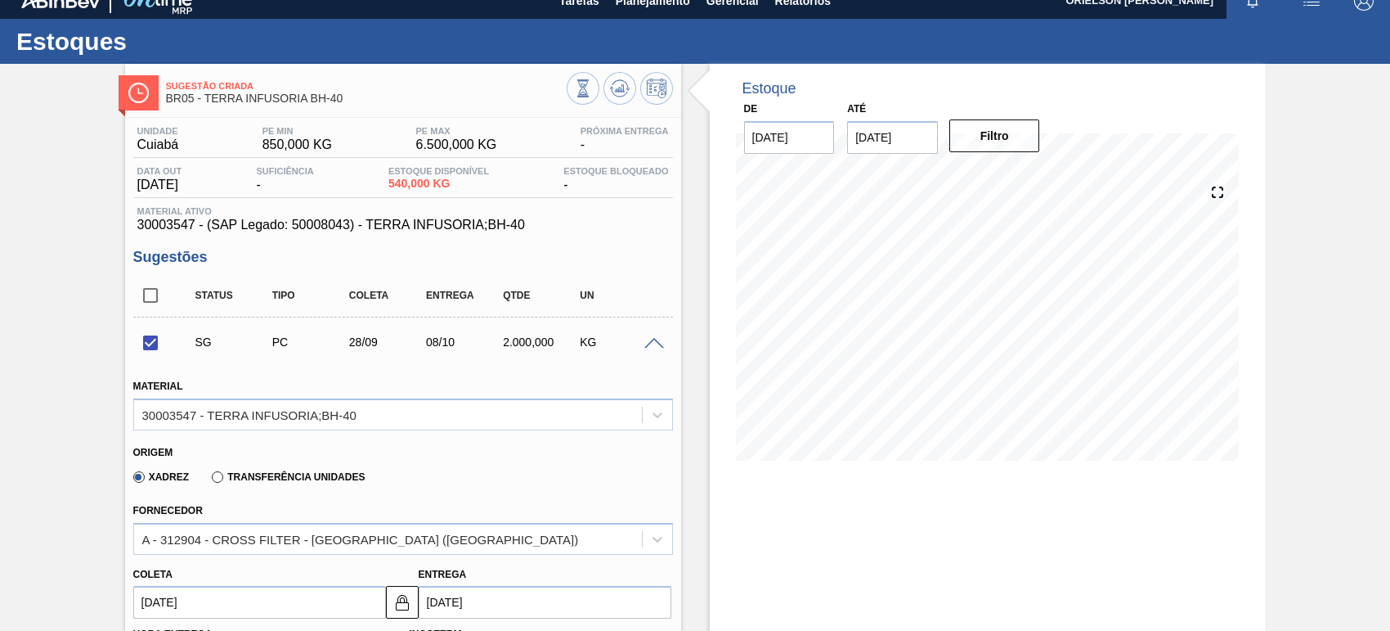
scroll to position [0, 0]
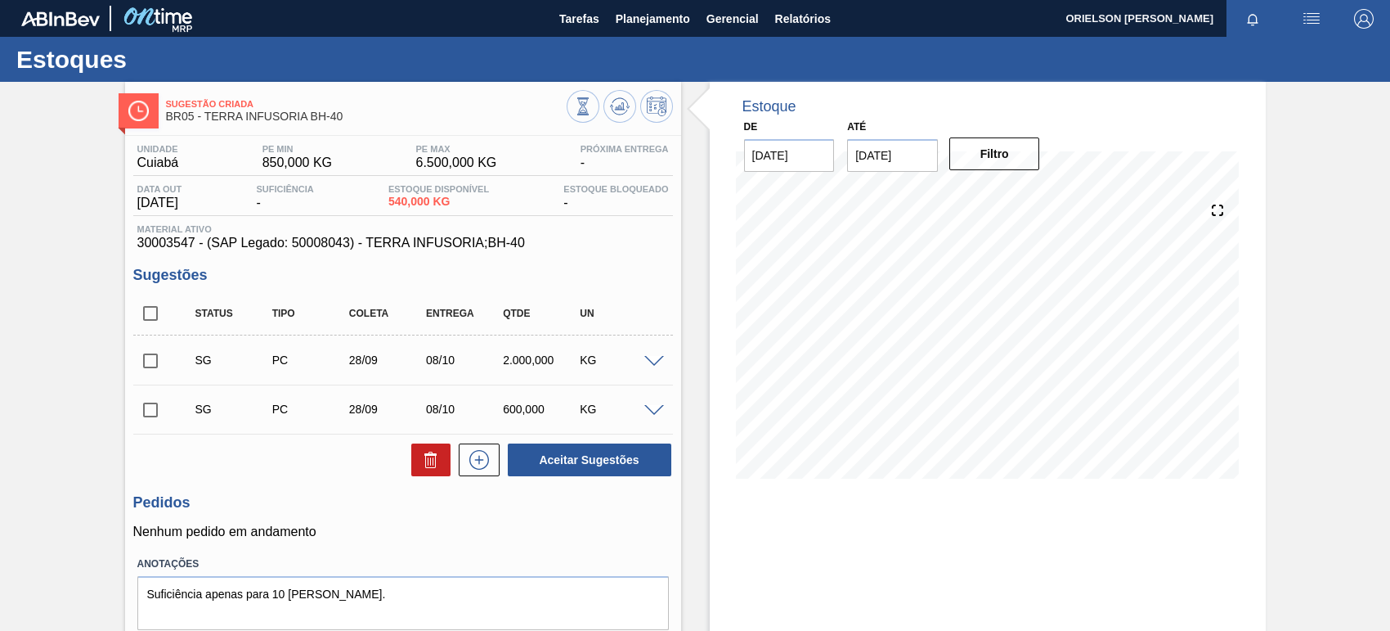
scroll to position [72, 0]
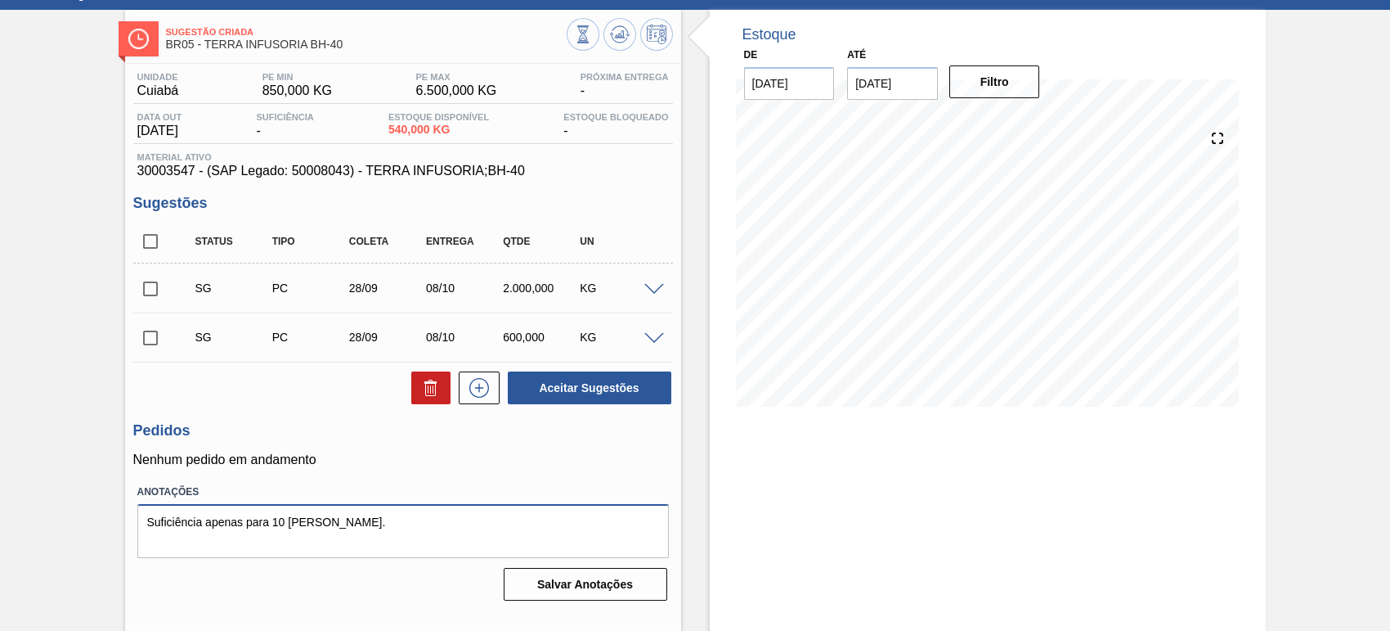
click at [394, 511] on textarea "Suficiência apenas para 10 [PERSON_NAME]." at bounding box center [403, 531] width 532 height 54
